Goal: Information Seeking & Learning: Compare options

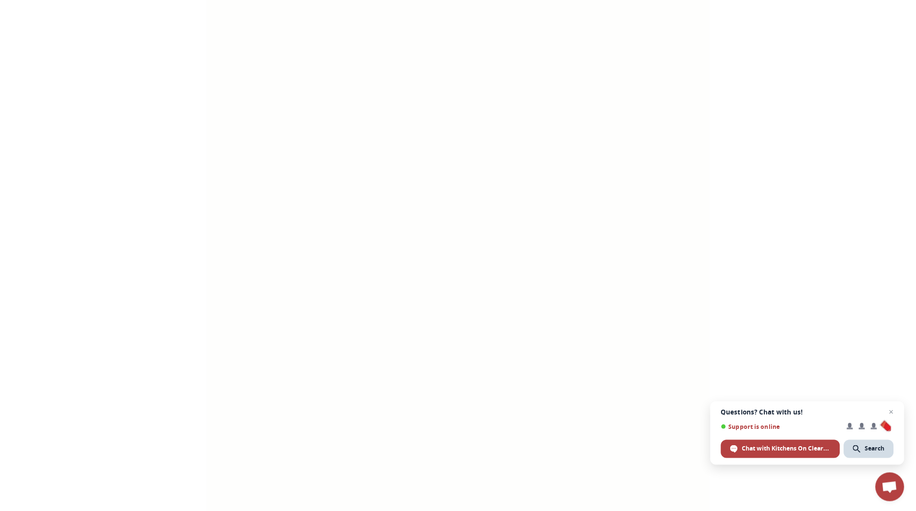
scroll to position [3305, 0]
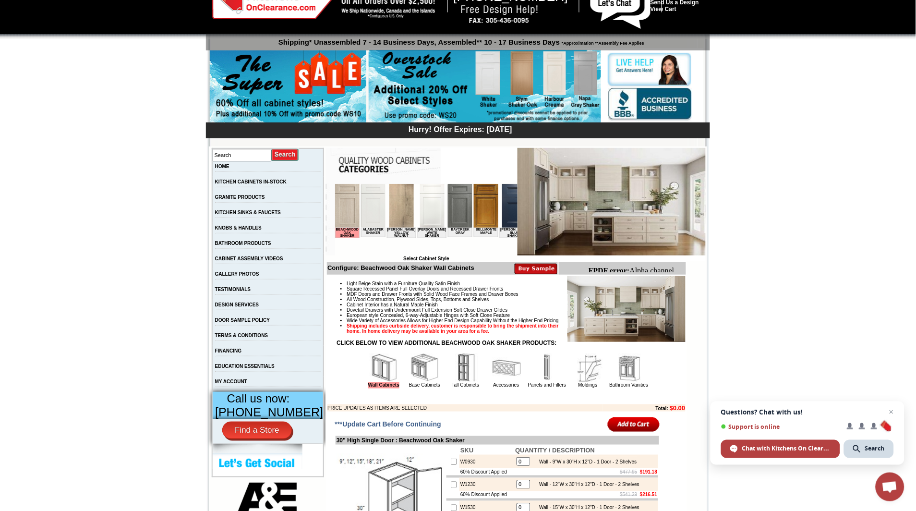
scroll to position [40, 0]
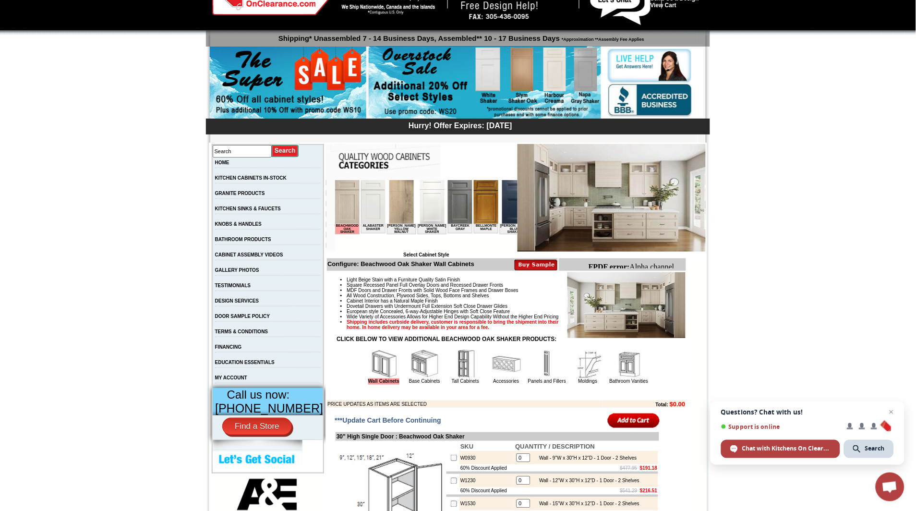
click at [627, 205] on img at bounding box center [612, 198] width 188 height 108
click at [414, 203] on img at bounding box center [401, 202] width 24 height 44
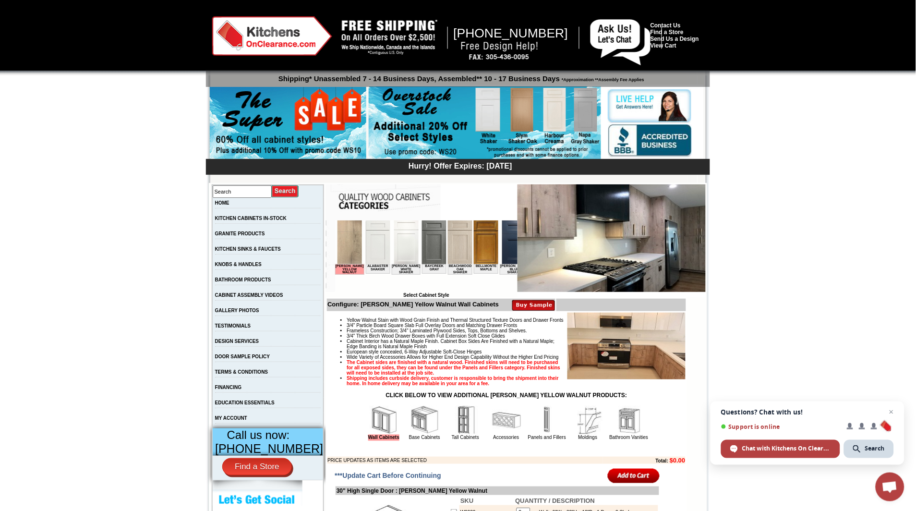
click at [356, 231] on img at bounding box center [349, 242] width 24 height 44
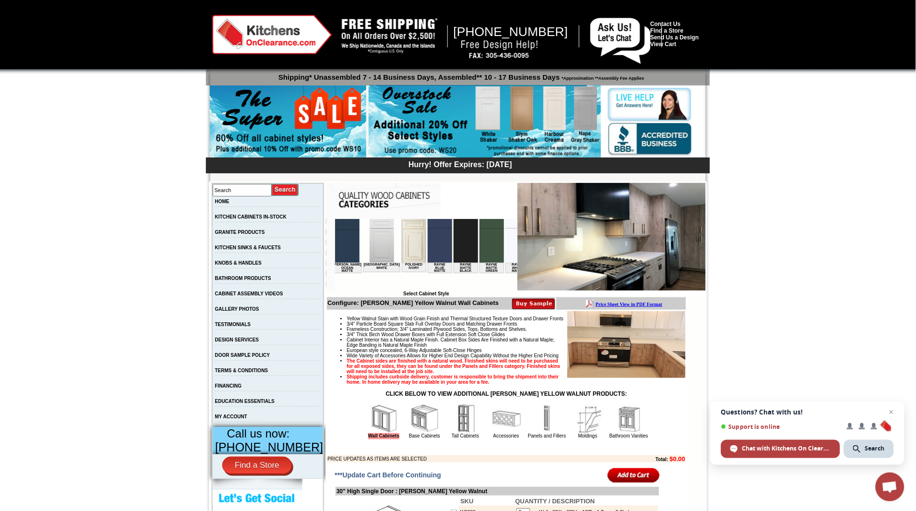
scroll to position [0, 1221]
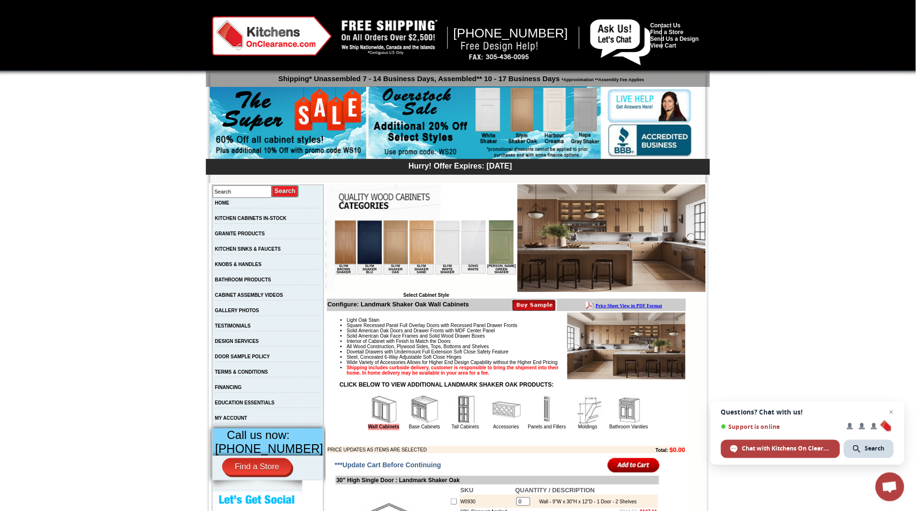
scroll to position [0, 1510]
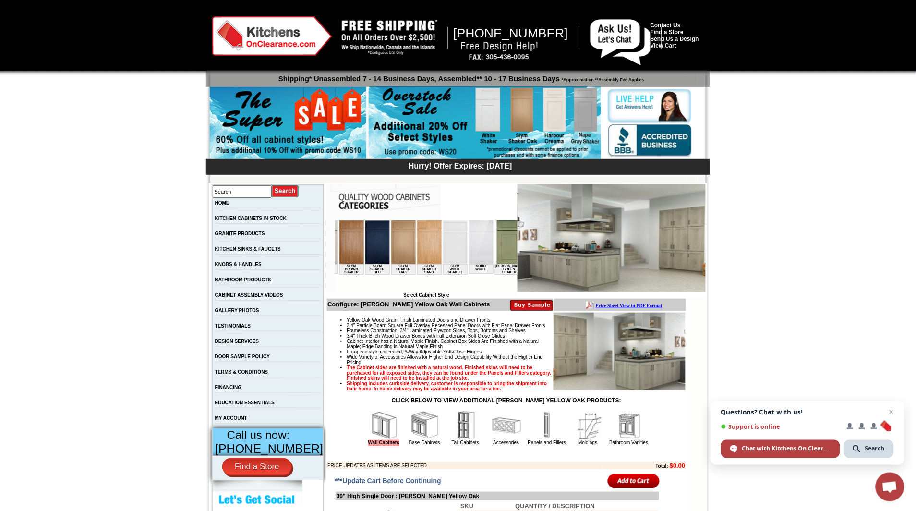
scroll to position [0, 1502]
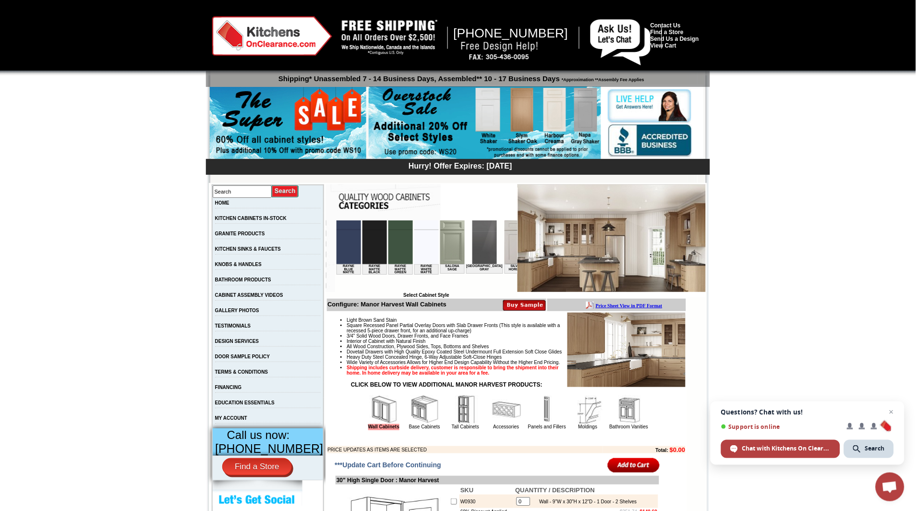
scroll to position [0, 1311]
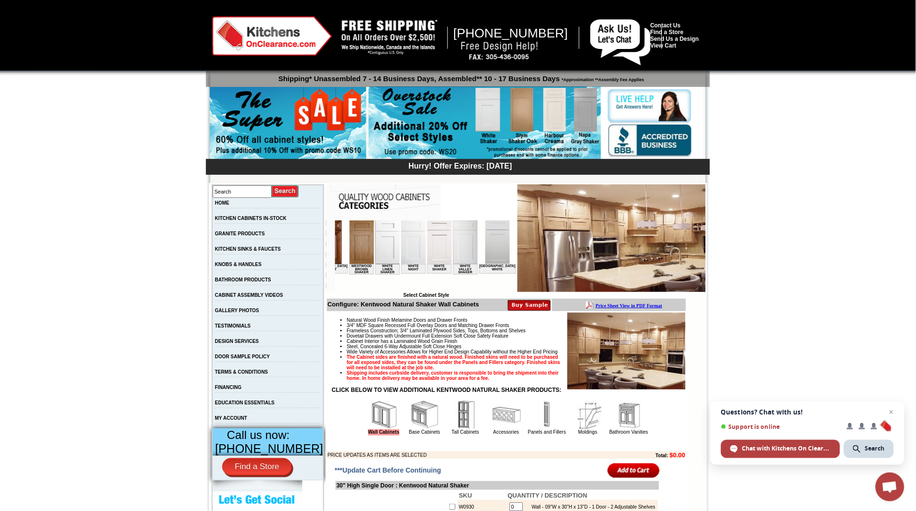
scroll to position [0, 2208]
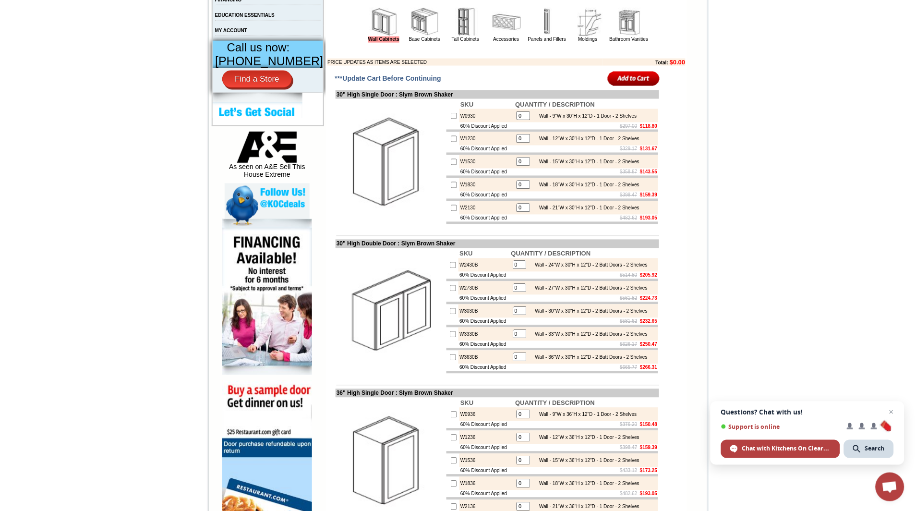
scroll to position [372, 0]
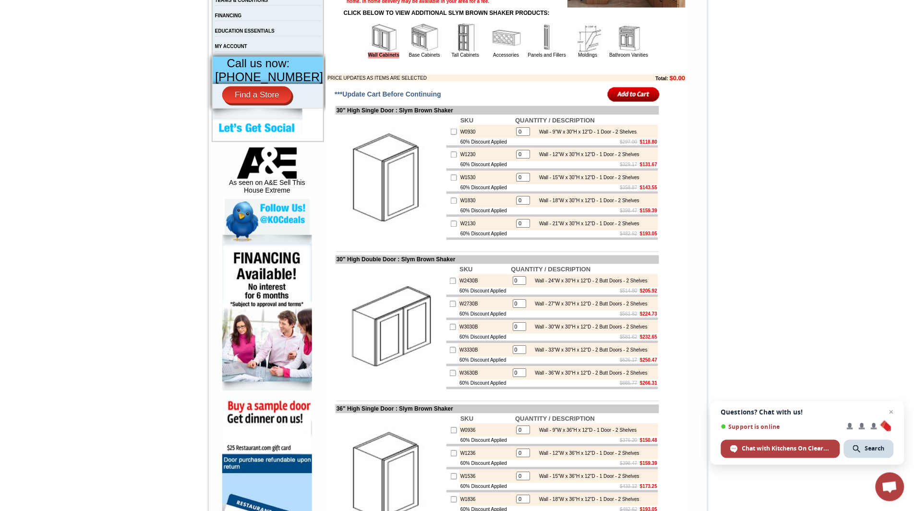
click at [411, 52] on img at bounding box center [425, 38] width 29 height 29
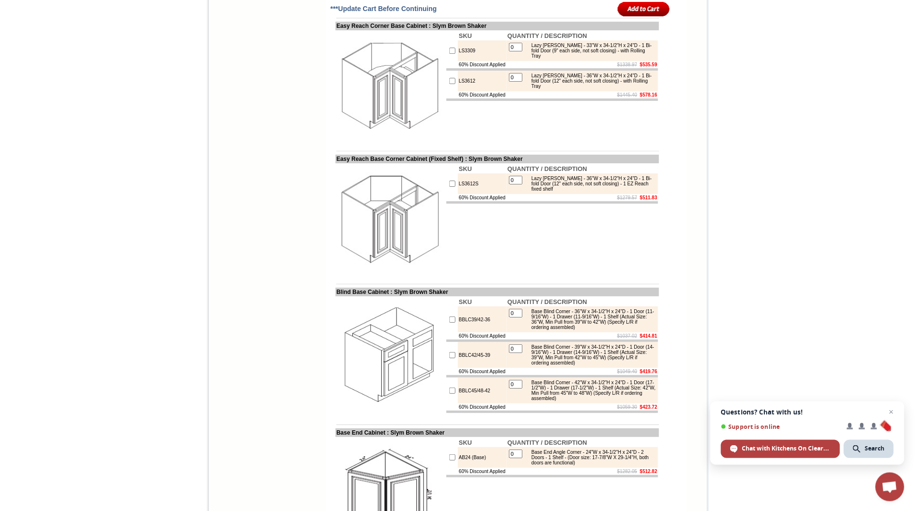
scroll to position [1846, 0]
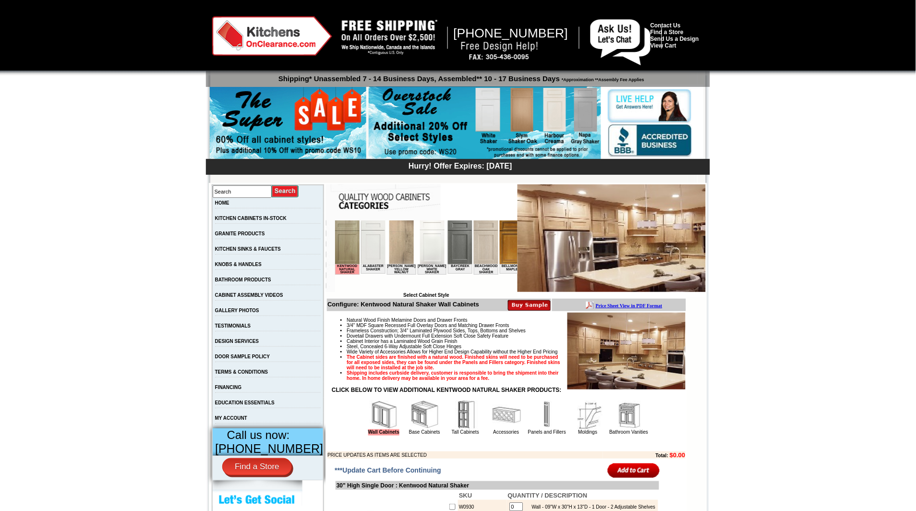
scroll to position [0, 2208]
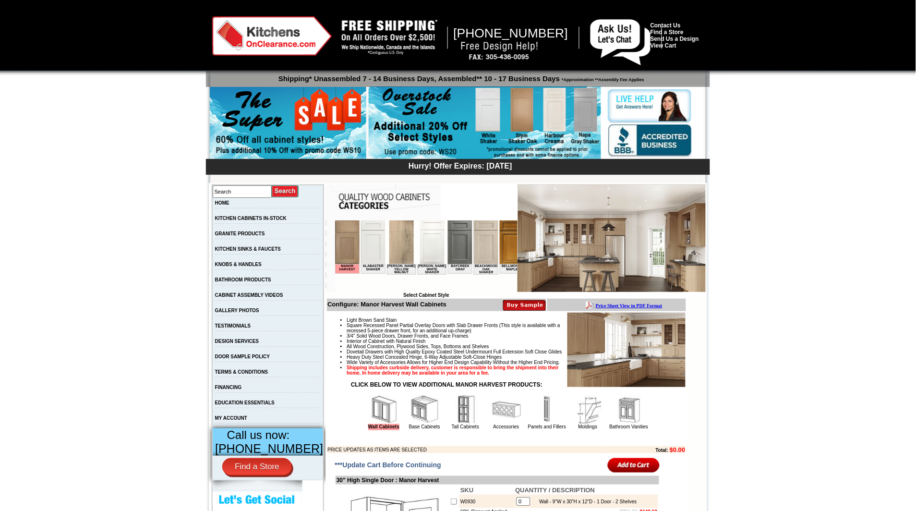
scroll to position [0, 1311]
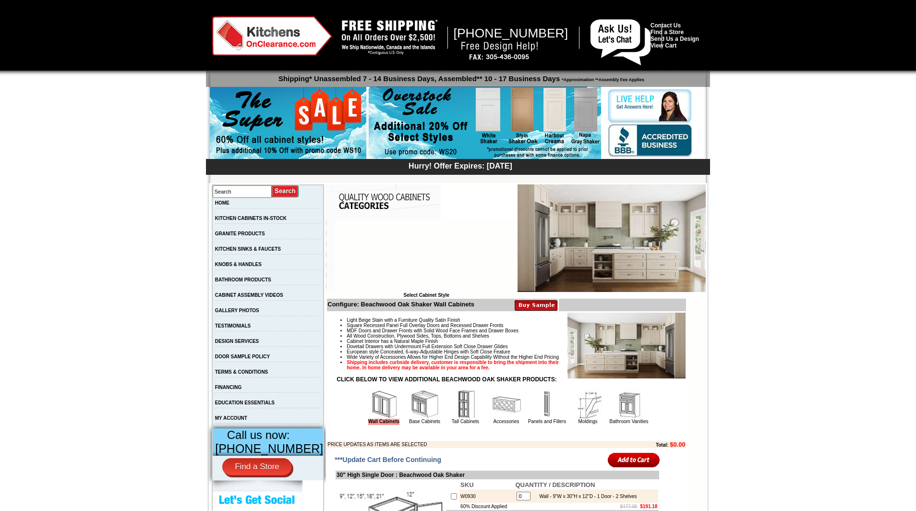
scroll to position [40, 0]
